Goal: Communication & Community: Participate in discussion

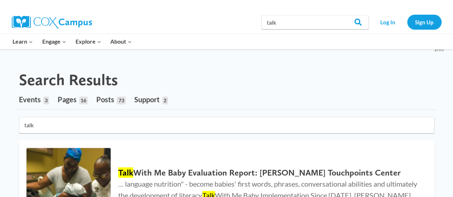
scroll to position [36, 0]
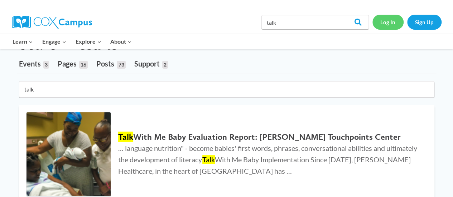
click at [383, 25] on link "Log In" at bounding box center [387, 22] width 31 height 15
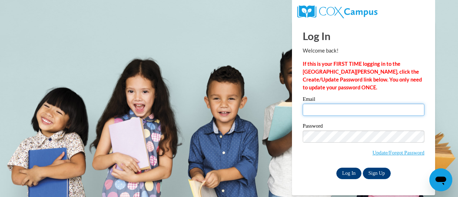
type input "amontgomery@atlspsch.org"
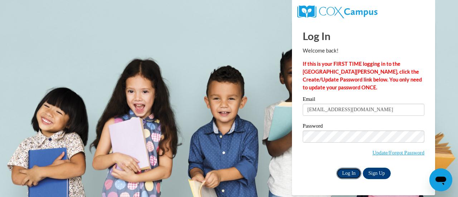
click at [352, 176] on input "Log In" at bounding box center [348, 173] width 25 height 11
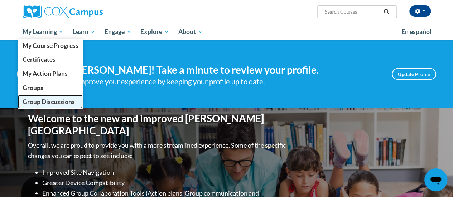
click at [44, 99] on span "Group Discussions" at bounding box center [48, 102] width 52 height 8
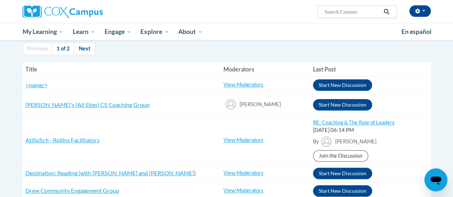
scroll to position [107, 0]
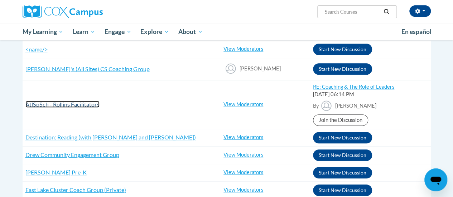
click at [82, 101] on span "AtlSpSch - Rollins Facilitators" at bounding box center [62, 104] width 74 height 7
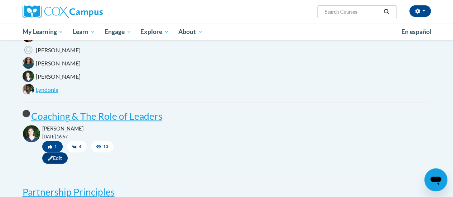
scroll to position [143, 0]
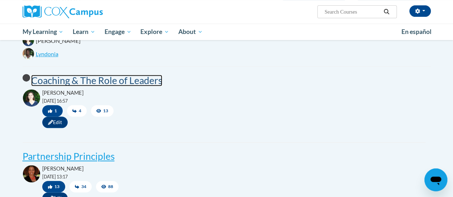
click at [99, 79] on post "Coaching & The Role of Leaders" at bounding box center [96, 80] width 131 height 11
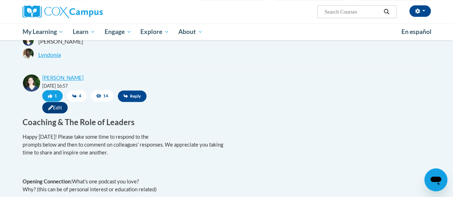
scroll to position [215, 0]
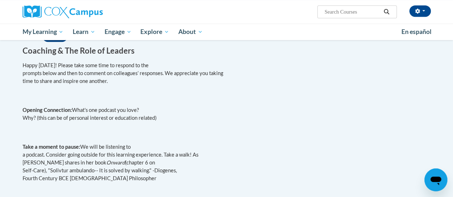
drag, startPoint x: 24, startPoint y: 69, endPoint x: 121, endPoint y: 83, distance: 98.0
click at [121, 83] on p "Happy [DATE]! Please take some time to respond to the prompts below and then to…" at bounding box center [224, 74] width 403 height 24
click at [128, 85] on p "Happy [DATE]! Please take some time to respond to the prompts below and then to…" at bounding box center [224, 74] width 403 height 24
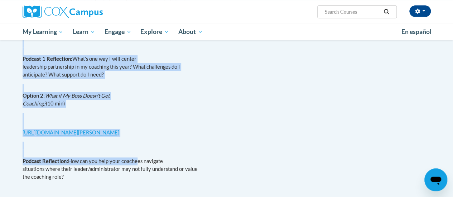
scroll to position [501, 0]
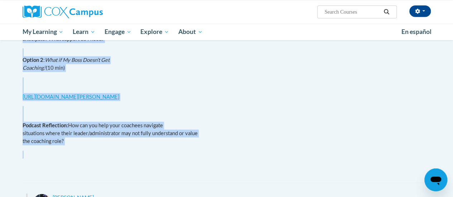
drag, startPoint x: 22, startPoint y: 67, endPoint x: 136, endPoint y: 166, distance: 151.2
copy div "Happy Wednesday! Please take some time to respond to the prompts below and then…"
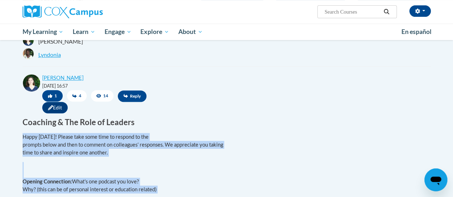
scroll to position [107, 0]
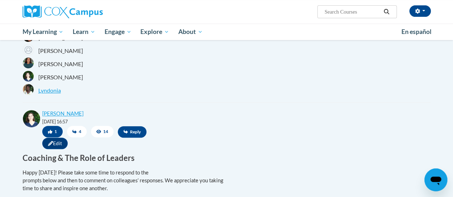
click at [153, 91] on div "Moderators Karensa Harris Ashley Montgomery Shonta Lyons Maggie Deaton Lyndonia…" at bounding box center [227, 58] width 408 height 78
click at [134, 134] on span "Reply" at bounding box center [132, 131] width 29 height 11
click at [126, 132] on icon at bounding box center [125, 132] width 4 height 4
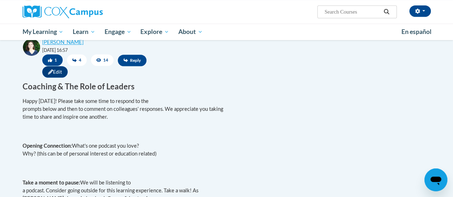
scroll to position [143, 0]
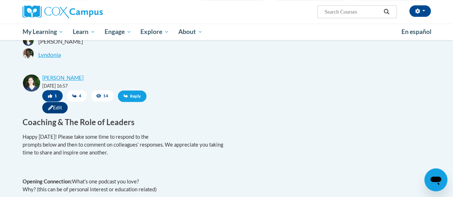
click at [130, 97] on span "Reply" at bounding box center [132, 96] width 29 height 11
click at [130, 98] on span "Reply" at bounding box center [132, 96] width 29 height 11
click at [130, 96] on span "Reply" at bounding box center [132, 96] width 29 height 11
click at [131, 96] on span "Reply" at bounding box center [132, 96] width 29 height 11
click at [132, 97] on span "Reply" at bounding box center [132, 96] width 29 height 11
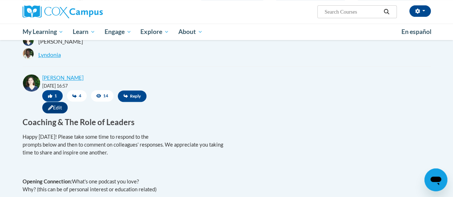
scroll to position [72, 0]
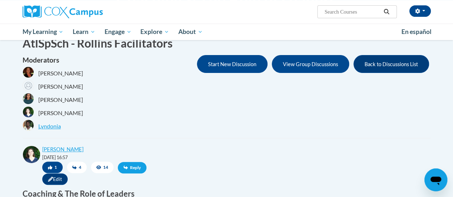
click at [136, 167] on span "Reply" at bounding box center [132, 167] width 29 height 11
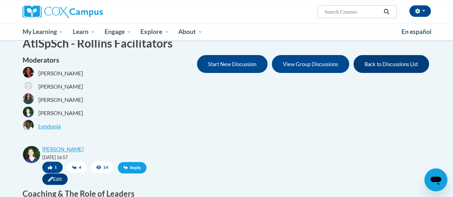
click at [136, 167] on span "Reply" at bounding box center [132, 167] width 29 height 11
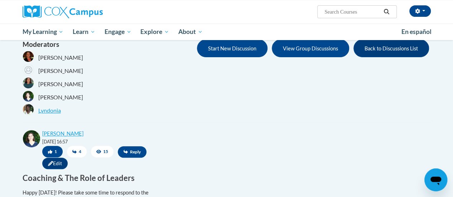
scroll to position [72, 0]
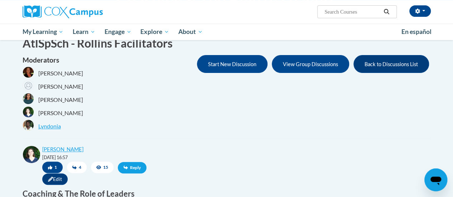
click at [133, 167] on span "Reply" at bounding box center [132, 167] width 29 height 11
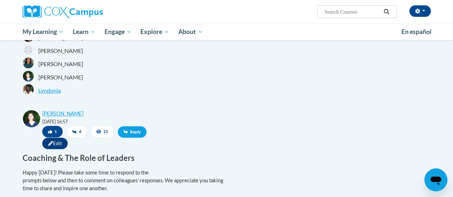
click at [128, 132] on span "Reply" at bounding box center [132, 131] width 29 height 11
click at [128, 133] on span "Reply" at bounding box center [132, 131] width 29 height 11
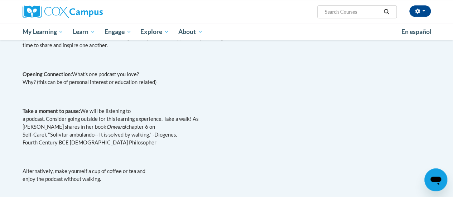
scroll to position [72, 0]
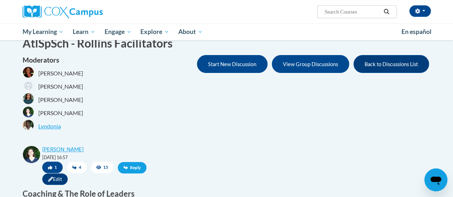
click at [137, 168] on span "Reply" at bounding box center [132, 167] width 29 height 11
click at [128, 169] on span "Reply" at bounding box center [132, 167] width 29 height 11
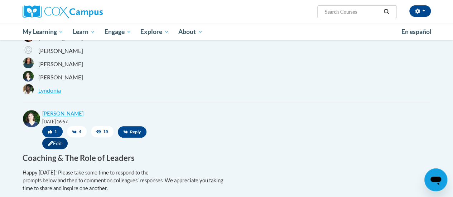
scroll to position [143, 0]
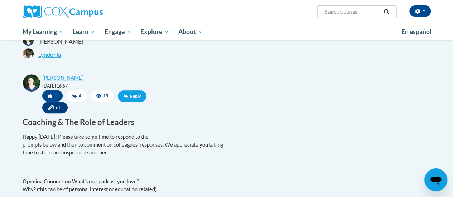
click at [133, 97] on span "Reply" at bounding box center [132, 96] width 29 height 11
click at [133, 100] on span "Reply" at bounding box center [132, 96] width 29 height 11
click at [126, 97] on icon at bounding box center [125, 96] width 4 height 4
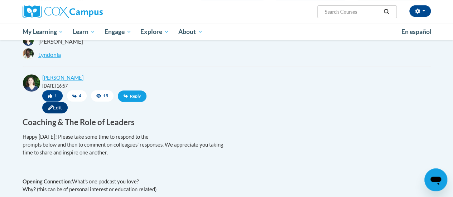
click at [126, 97] on icon at bounding box center [125, 96] width 4 height 4
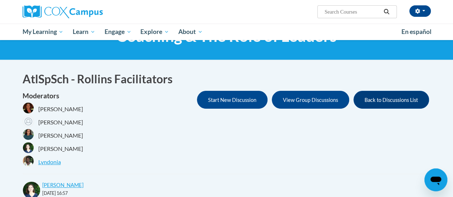
scroll to position [107, 0]
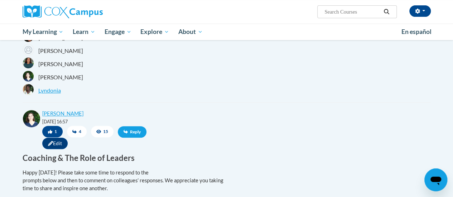
click at [136, 130] on span "Reply" at bounding box center [132, 131] width 29 height 11
click at [136, 134] on span "Reply" at bounding box center [132, 131] width 29 height 11
click at [132, 134] on span "Reply" at bounding box center [132, 131] width 29 height 11
click at [132, 135] on span "Reply" at bounding box center [132, 131] width 29 height 11
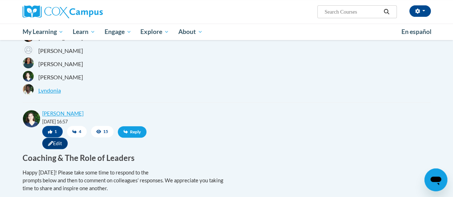
click at [132, 133] on span "Reply" at bounding box center [132, 131] width 29 height 11
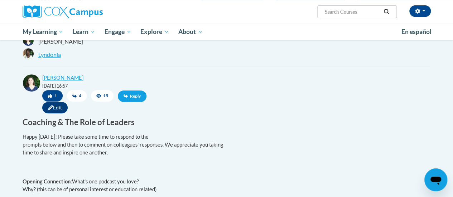
click at [133, 94] on span "Reply" at bounding box center [132, 96] width 29 height 11
click at [132, 94] on span "Reply" at bounding box center [132, 96] width 29 height 11
click at [129, 96] on span "Reply" at bounding box center [132, 96] width 29 height 11
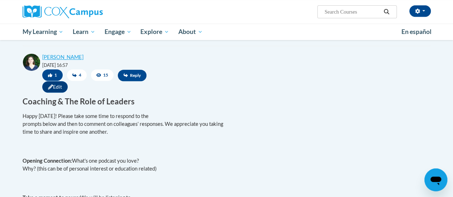
scroll to position [166, 0]
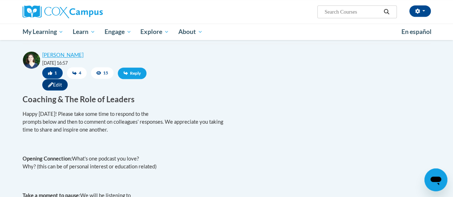
click at [134, 74] on span "Reply" at bounding box center [132, 73] width 29 height 11
click at [133, 74] on span "Reply" at bounding box center [132, 73] width 29 height 11
click at [131, 74] on span "Reply" at bounding box center [132, 73] width 29 height 11
click at [126, 72] on icon at bounding box center [125, 73] width 4 height 4
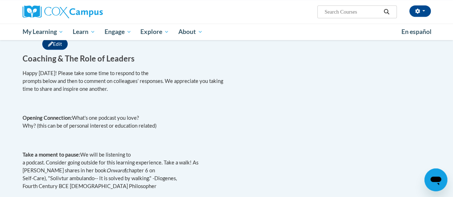
scroll to position [191, 0]
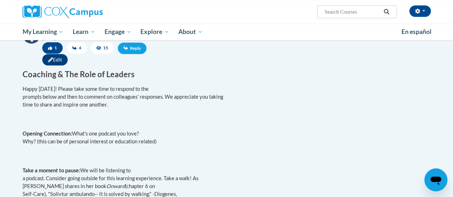
click at [140, 46] on span "Reply" at bounding box center [132, 48] width 29 height 11
click at [139, 47] on span "Reply" at bounding box center [132, 48] width 29 height 11
click at [135, 50] on span "Reply" at bounding box center [132, 48] width 29 height 11
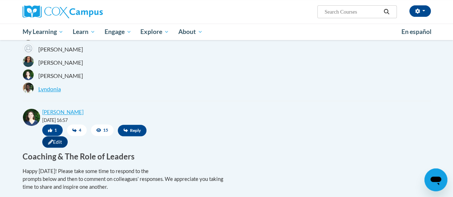
scroll to position [105, 0]
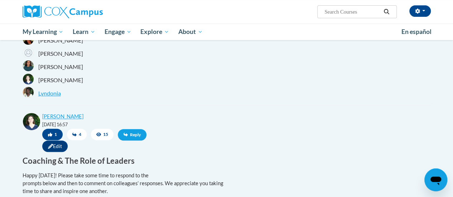
click at [124, 135] on icon at bounding box center [125, 135] width 4 height 4
click at [123, 135] on icon at bounding box center [125, 134] width 4 height 4
click at [122, 136] on span "Reply" at bounding box center [132, 134] width 29 height 11
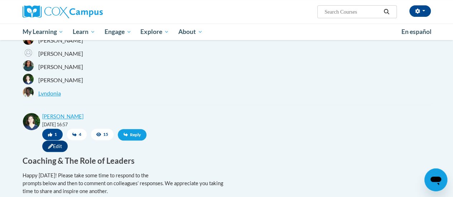
click at [131, 134] on span "Reply" at bounding box center [132, 134] width 29 height 11
click at [186, 136] on div "Maggie Deaton 09/09/2025 @ 16:57 1 4 15 Reply Edit" at bounding box center [224, 133] width 403 height 41
click at [131, 134] on span "Reply" at bounding box center [132, 134] width 29 height 11
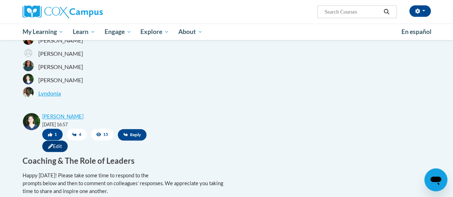
click at [451, 30] on div "Ashley Montgomery (America/New_York UTC-04:00) My Profile Inbox Group Dashboard…" at bounding box center [226, 20] width 453 height 40
click at [451, 29] on div "Ashley Montgomery (America/New_York UTC-04:00) My Profile Inbox Group Dashboard…" at bounding box center [226, 20] width 453 height 40
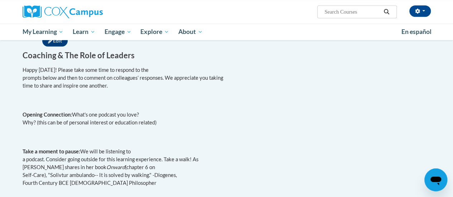
scroll to position [167, 0]
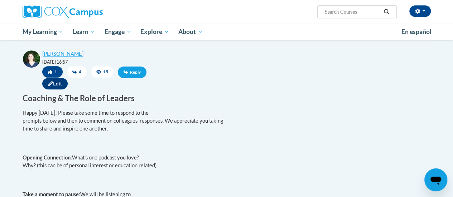
click at [127, 72] on icon at bounding box center [125, 72] width 4 height 4
click at [127, 71] on icon at bounding box center [125, 72] width 4 height 4
click at [181, 102] on h3 "Coaching & The Role of Leaders" at bounding box center [224, 98] width 403 height 11
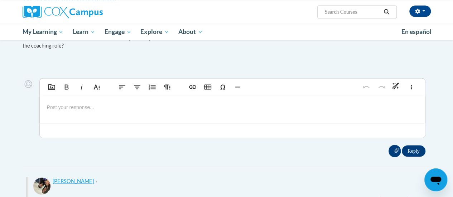
scroll to position [632, 0]
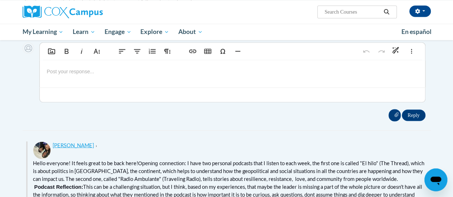
click at [78, 75] on p at bounding box center [232, 71] width 371 height 8
type textarea "<p data-end="417" data-start="162">One podcast I keep coming back to is <em dat…"
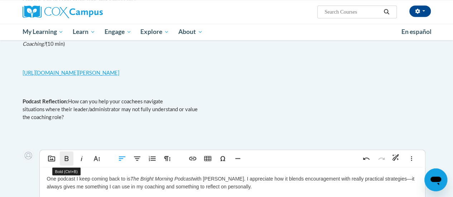
scroll to position [561, 0]
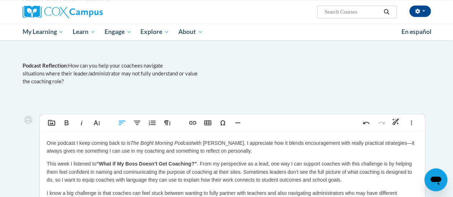
click at [45, 144] on div "One podcast I keep coming back to is The Bright Morning Podcast with Elena Agui…" at bounding box center [232, 185] width 385 height 107
click at [72, 151] on p "Hi Everyone! One podcast I keep coming back to is The Bright Morning Podcast wi…" at bounding box center [232, 147] width 371 height 16
click at [47, 164] on p "This week I listened to “What if My Boss Doesn’t Get Coaching?” . From my persp…" at bounding box center [232, 172] width 371 height 24
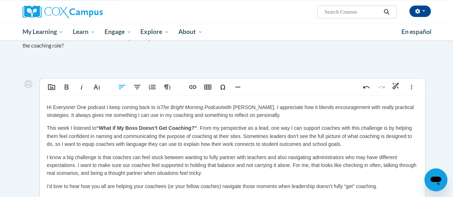
click at [45, 159] on div "Hi Everyone! One podcast I keep coming back to is The Bright Morning Podcast wi…" at bounding box center [232, 149] width 385 height 107
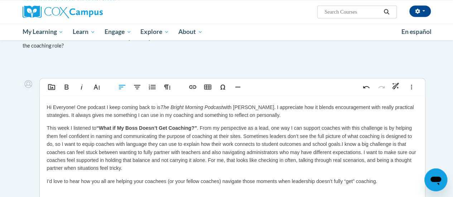
scroll to position [632, 0]
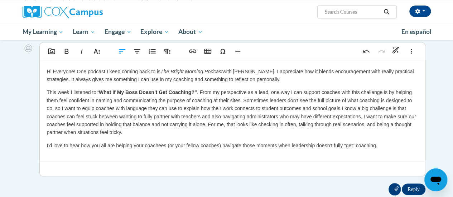
click at [45, 144] on div "Hi Everyone! One podcast I keep coming back to is The Bright Morning Podcast wi…" at bounding box center [232, 111] width 385 height 102
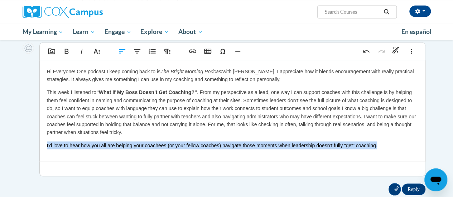
drag, startPoint x: 45, startPoint y: 146, endPoint x: 396, endPoint y: 145, distance: 350.8
click at [396, 145] on div "Hi Everyone! One podcast I keep coming back to is The Bright Morning Podcast wi…" at bounding box center [232, 111] width 385 height 102
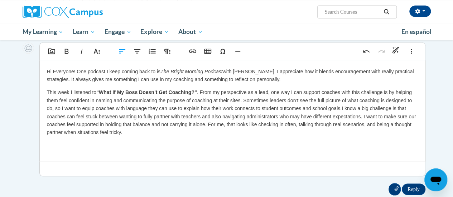
scroll to position [597, 0]
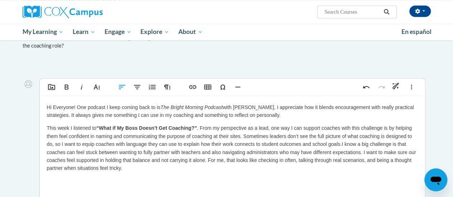
click at [296, 113] on p "Hi Everyone! One podcast I keep coming back to is The Bright Morning Podcast wi…" at bounding box center [232, 111] width 371 height 16
click at [319, 116] on p "Hi Everyone! One podcast I keep coming back to is The Bright Morning Podcast wi…" at bounding box center [232, 111] width 371 height 16
click at [373, 116] on p "Hi Everyone! One podcast I keep coming back to is The Bright Morning Podcast wi…" at bounding box center [232, 111] width 371 height 16
click at [406, 117] on p "Hi Everyone! One podcast I keep coming back to is The Bright Morning Podcast wi…" at bounding box center [232, 111] width 371 height 16
click at [370, 117] on p "Hi Everyone! One podcast I keep coming back to is The Bright Morning Podcast wi…" at bounding box center [232, 111] width 371 height 16
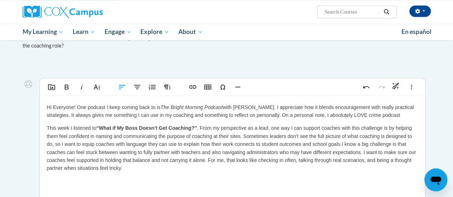
click at [411, 115] on p "Hi Everyone! One podcast I keep coming back to is The Bright Morning Podcast wi…" at bounding box center [232, 111] width 371 height 16
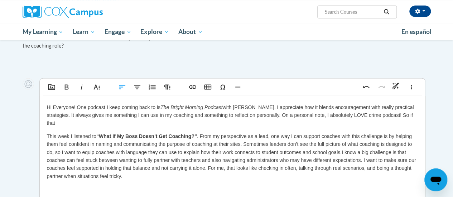
scroll to position [561, 0]
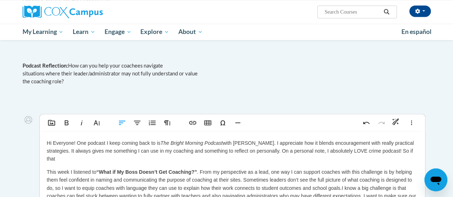
click at [87, 146] on p "Hi Everyone! One podcast I keep coming back to is The Bright Morning Podcast wi…" at bounding box center [232, 151] width 371 height 24
drag, startPoint x: 91, startPoint y: 160, endPoint x: 66, endPoint y: 159, distance: 24.7
click at [66, 159] on p "Hi Everyone! One professional podcast I keep coming back to is The Bright Morni…" at bounding box center [232, 151] width 371 height 24
click at [54, 160] on p "Hi Everyone! One professional podcast I keep coming back to is The Bright Morni…" at bounding box center [232, 151] width 371 height 24
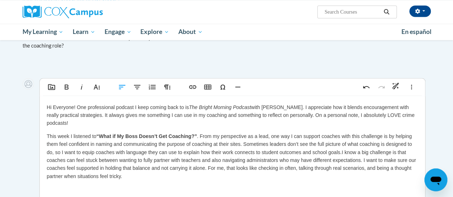
click at [72, 138] on p "This week I listened to “What if My Boss Doesn’t Get Coaching?” . From my persp…" at bounding box center [232, 156] width 371 height 48
click at [71, 139] on p "This week I listened to “What if My Boss Doesn’t Get Coaching?” . From my persp…" at bounding box center [232, 156] width 371 height 48
click at [338, 153] on p "This week, I listened to “What if My Boss Doesn’t Get Coaching?” . From my pers…" at bounding box center [232, 156] width 371 height 48
click at [338, 154] on p "This week, I listened to “What if My Boss Doesn’t Get Coaching?” . From my pers…" at bounding box center [232, 156] width 371 height 48
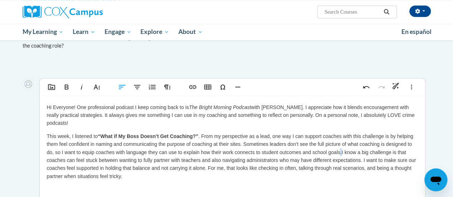
click at [341, 155] on p "This week, I listened to “What if My Boss Doesn’t Get Coaching?” . From my pers…" at bounding box center [232, 156] width 371 height 48
click at [342, 153] on p "This week, I listened to “What if My Boss Doesn’t Get Coaching?” . From my pers…" at bounding box center [232, 156] width 371 height 48
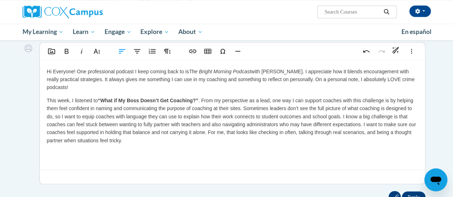
click at [271, 103] on p "This week, I listened to “What if My Boss Doesn’t Get Coaching?” . From my pers…" at bounding box center [232, 120] width 371 height 48
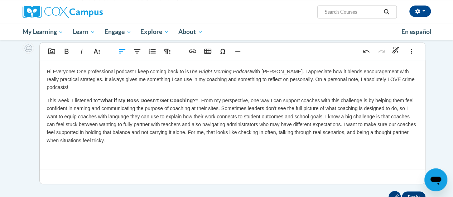
click at [254, 101] on p "This week, I listened to “What if My Boss Doesn’t Get Coaching?” . From my pers…" at bounding box center [232, 120] width 371 height 48
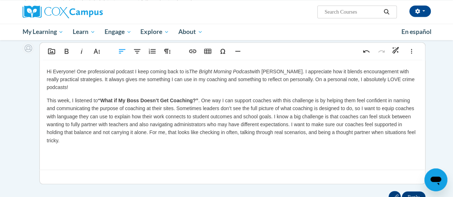
click at [295, 125] on p "This week, I listened to “What if My Boss Doesn’t Get Coaching?” . One way I ca…" at bounding box center [232, 120] width 371 height 48
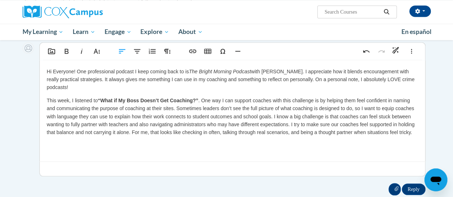
type textarea "<p data-end="417" data-start="162">Hi Everyone! One professional podcast I keep…"
click at [111, 145] on p at bounding box center [232, 145] width 371 height 8
click at [412, 191] on input "Reply" at bounding box center [413, 189] width 23 height 11
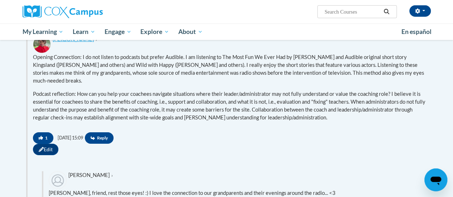
scroll to position [1025, 0]
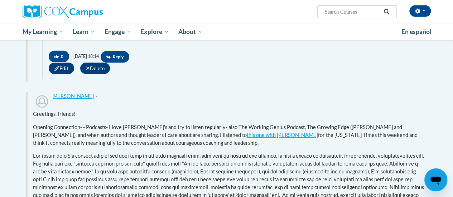
scroll to position [922, 0]
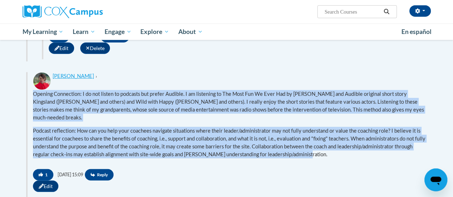
drag, startPoint x: 34, startPoint y: 100, endPoint x: 304, endPoint y: 154, distance: 275.2
click at [331, 164] on div "Opening Connection: I do not listen to podcasts but prefer Audible. I am listen…" at bounding box center [229, 126] width 392 height 73
copy div "Opening Connection: I do not listen to podcasts but prefer Audible. I am listen…"
